Goal: Navigation & Orientation: Find specific page/section

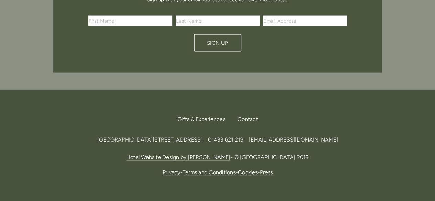
scroll to position [2065, 0]
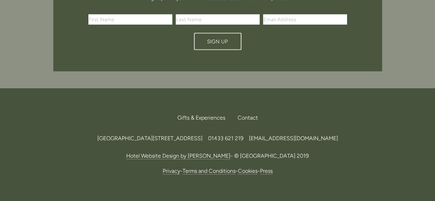
drag, startPoint x: 201, startPoint y: 101, endPoint x: 220, endPoint y: 101, distance: 19.6
click at [203, 135] on span "[GEOGRAPHIC_DATA][STREET_ADDRESS]" at bounding box center [149, 138] width 105 height 7
copy span "S33 6AF"
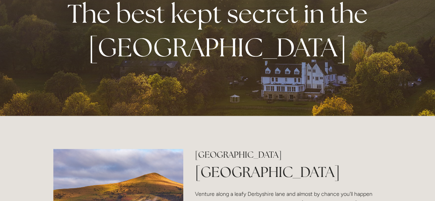
scroll to position [0, 0]
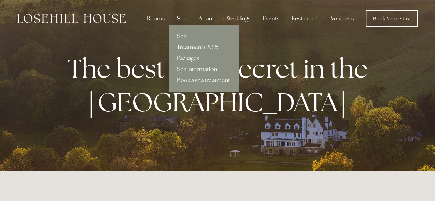
click at [184, 18] on div "Spa" at bounding box center [182, 19] width 20 height 14
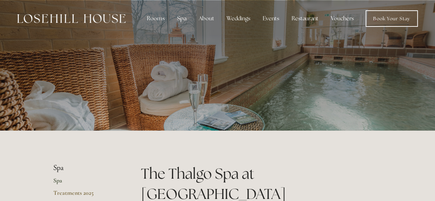
click at [73, 16] on img at bounding box center [71, 18] width 108 height 9
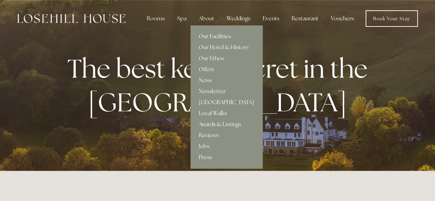
click at [213, 36] on link "Our Facilities" at bounding box center [227, 36] width 72 height 11
